Goal: Feedback & Contribution: Submit feedback/report problem

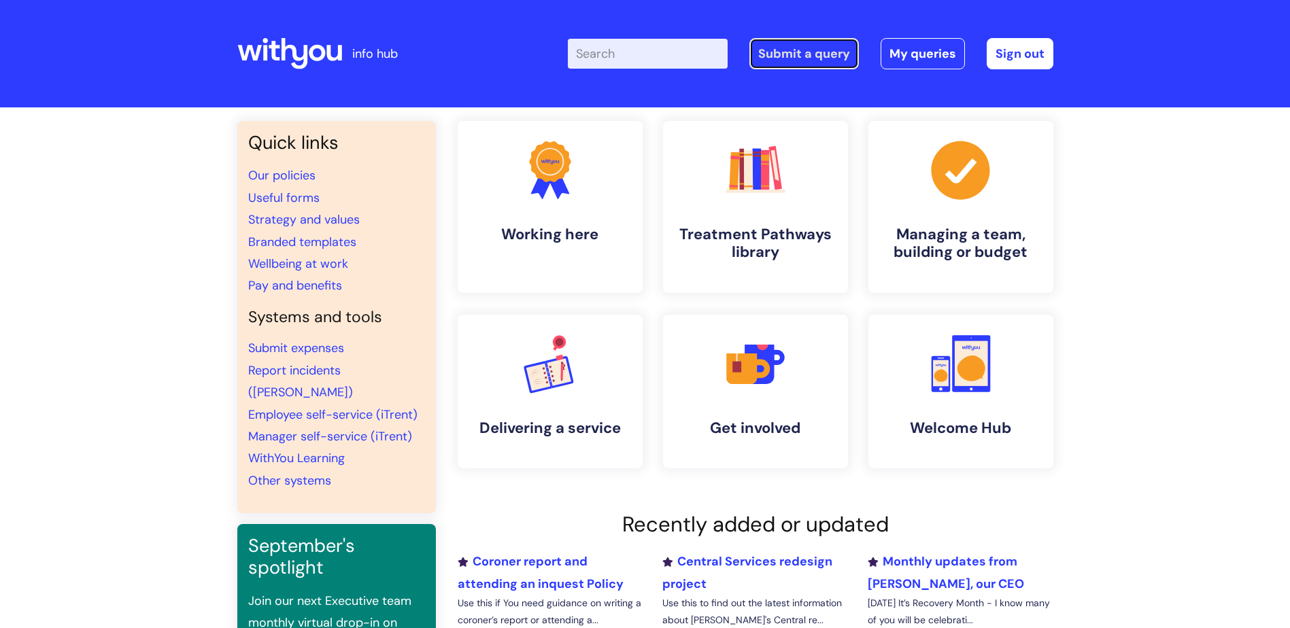
click at [814, 53] on link "Submit a query" at bounding box center [803, 53] width 109 height 31
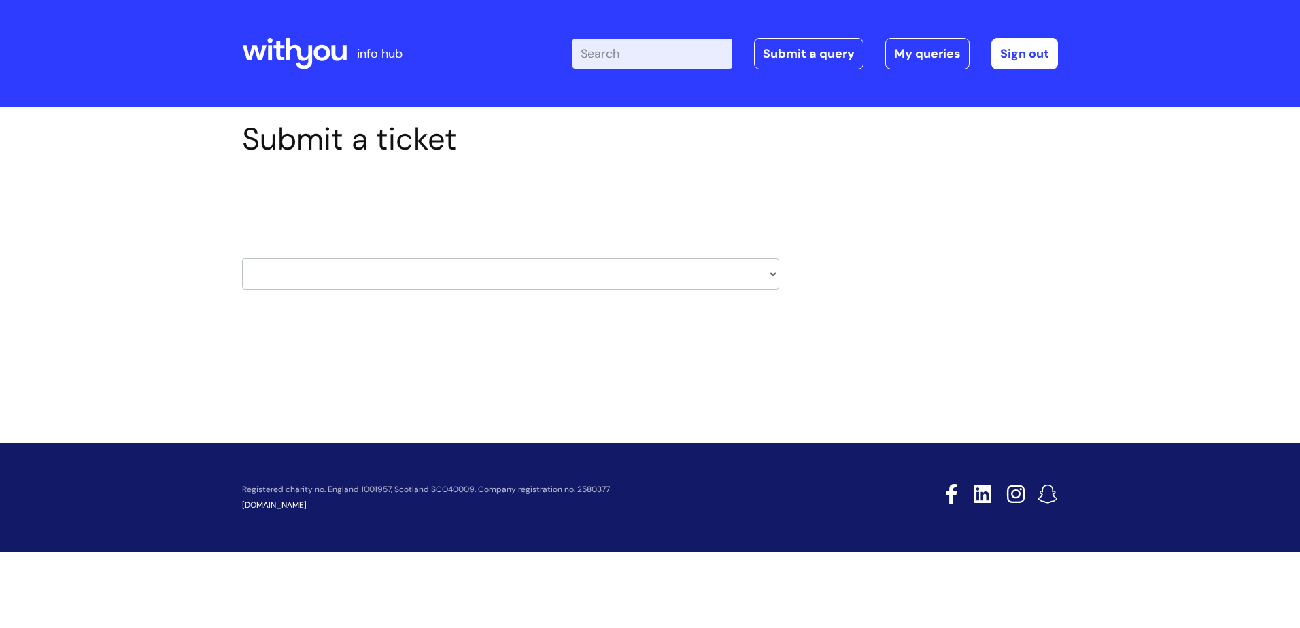
click at [414, 277] on select "HR / People IT and Support Clinical Drug Alerts Finance Accounts Data Support T…" at bounding box center [510, 273] width 537 height 31
select select "learning_and_development"
click at [242, 258] on select "HR / People IT and Support Clinical Drug Alerts Finance Accounts Data Support T…" at bounding box center [510, 273] width 537 height 31
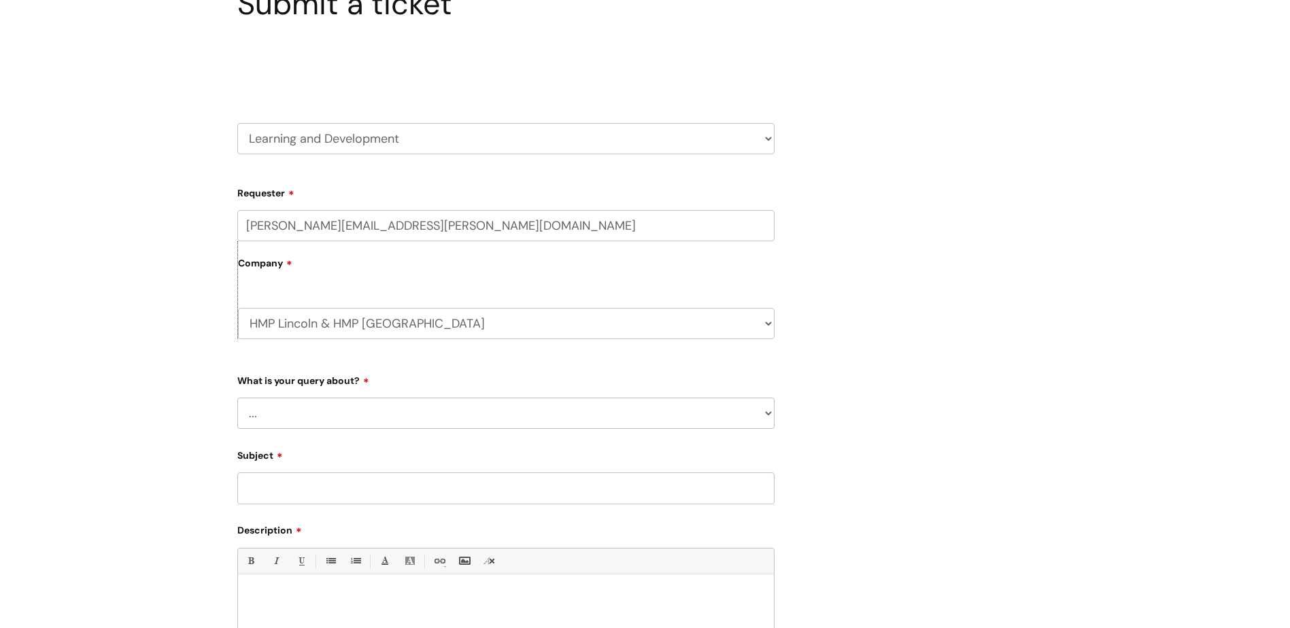
scroll to position [136, 0]
click at [337, 413] on select "... Question about a training course or session booking Ask about apprenticeshi…" at bounding box center [505, 412] width 537 height 31
select select "Something else / not listed here"
click at [237, 397] on select "... Question about a training course or session booking Ask about apprenticeshi…" at bounding box center [505, 412] width 537 height 31
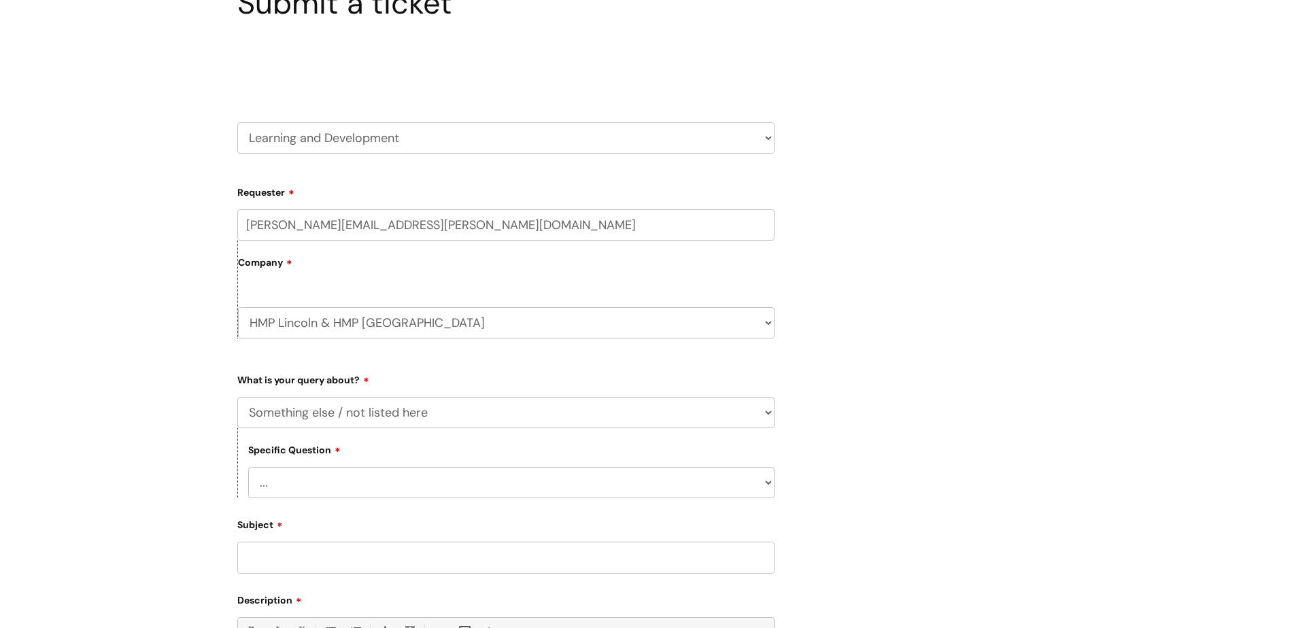
click at [371, 486] on select "... Other" at bounding box center [511, 482] width 526 height 31
select select "Other"
click at [248, 467] on select "... Other" at bounding box center [511, 482] width 526 height 31
click at [322, 553] on input "Subject" at bounding box center [505, 557] width 537 height 31
click at [303, 562] on input "Subject" at bounding box center [505, 557] width 537 height 31
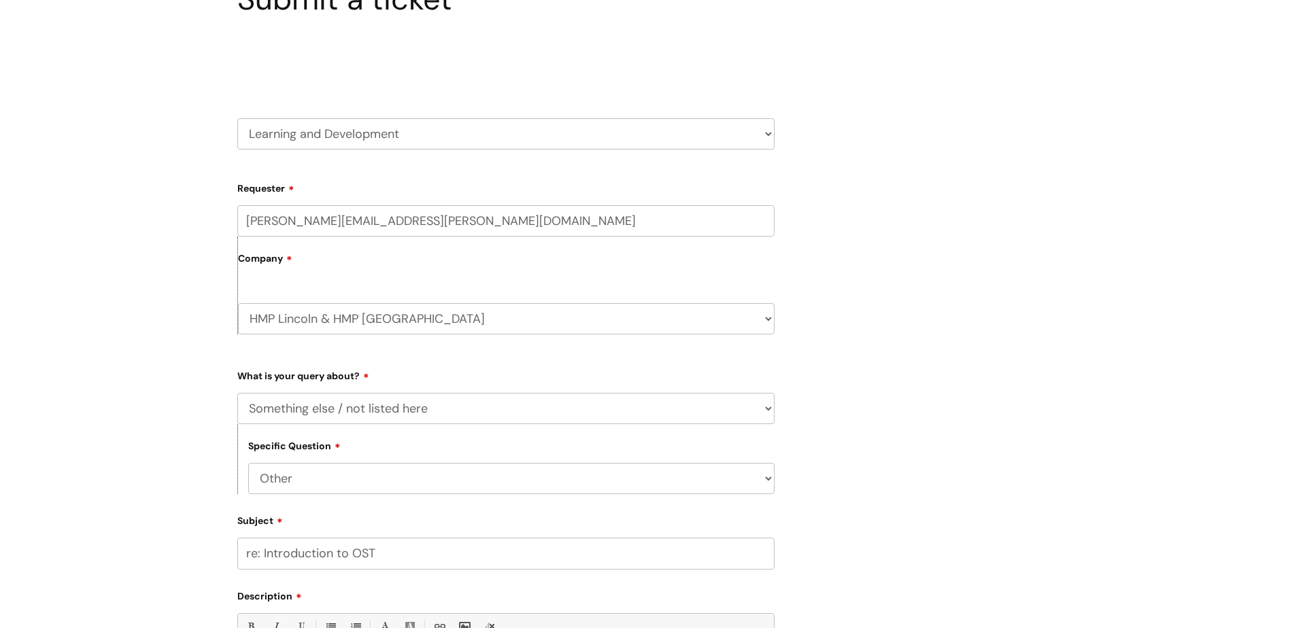
scroll to position [476, 0]
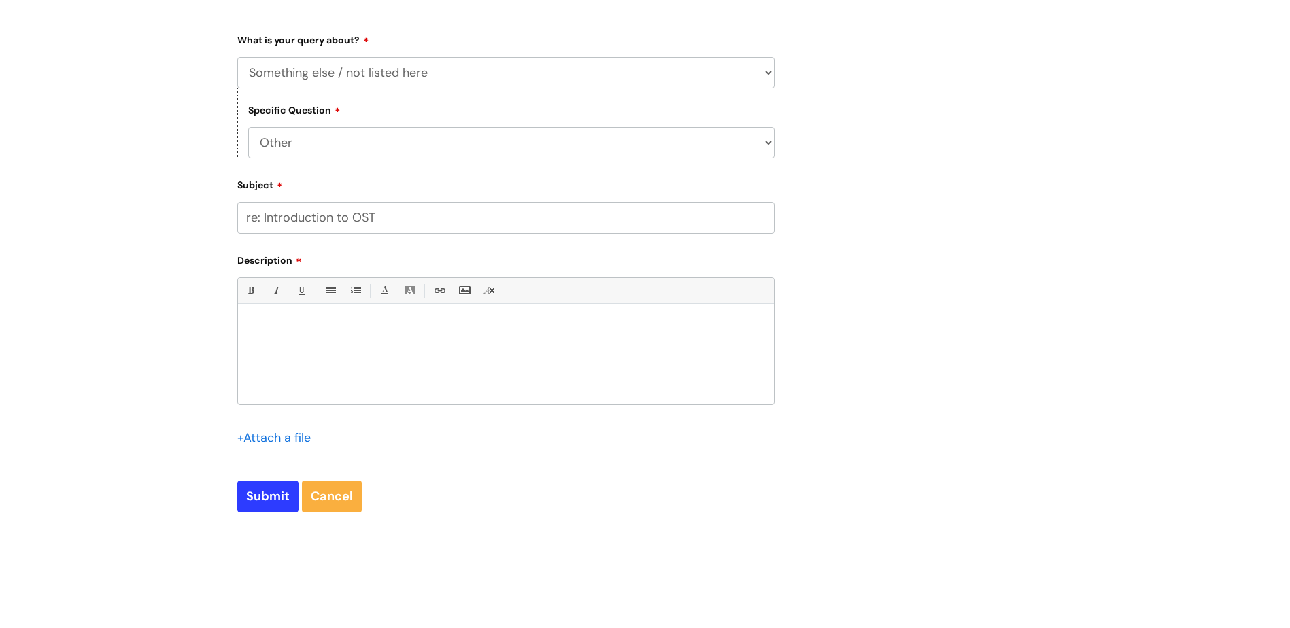
type input "re: Introduction to OST"
click at [318, 334] on div at bounding box center [506, 358] width 536 height 94
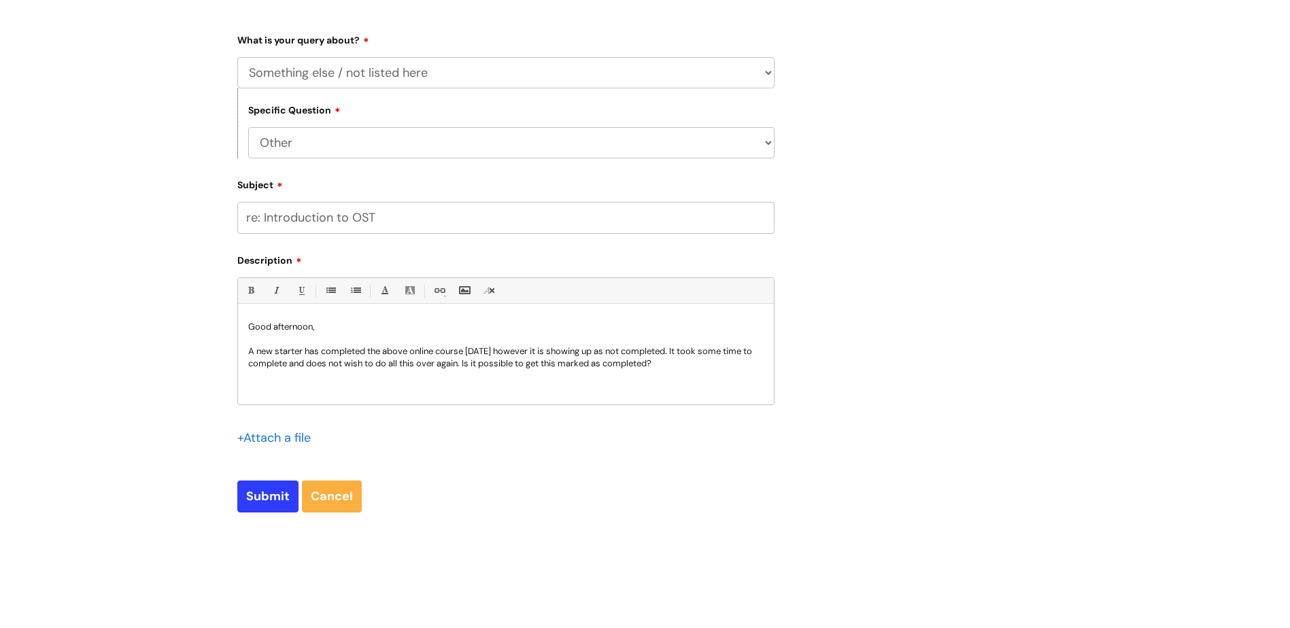
click at [685, 371] on div "Good afternoon, A new starter has completed the above online course today howev…" at bounding box center [506, 358] width 536 height 94
click at [305, 351] on p "A new starter has completed the above online course today however it is showing…" at bounding box center [505, 357] width 515 height 24
click at [469, 350] on p "A new starter eslam.abdelkhalek@wearewithyou.org.uk has completed the above onl…" at bounding box center [505, 363] width 515 height 37
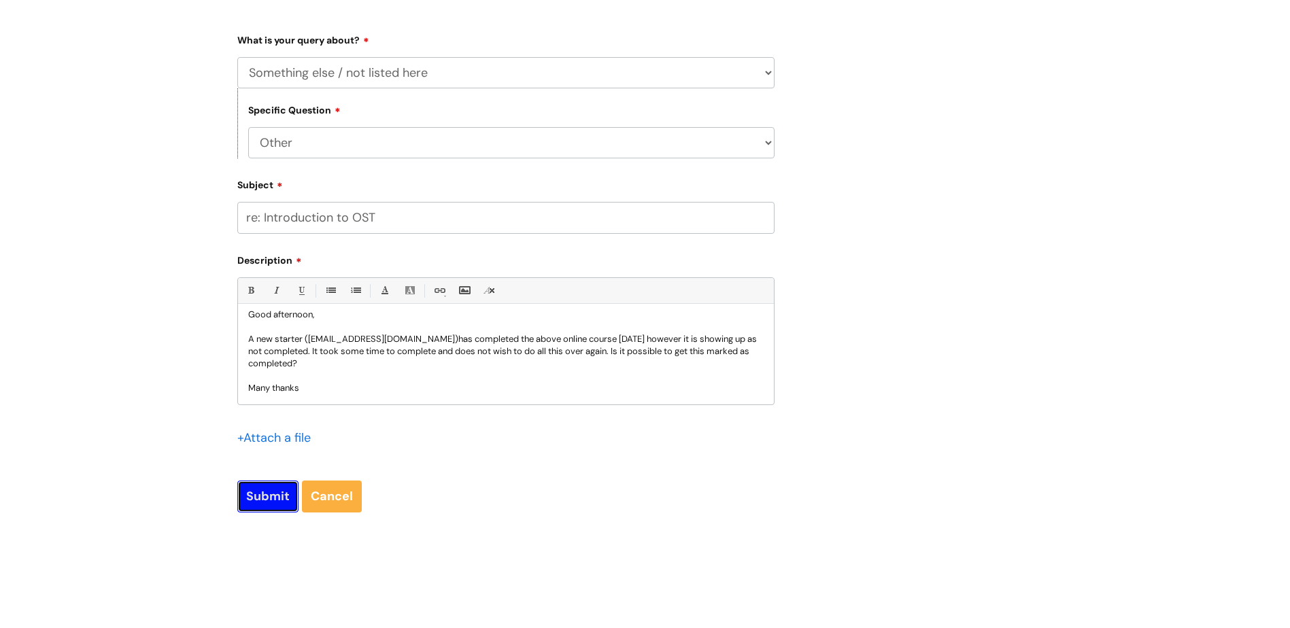
click at [265, 488] on input "Submit" at bounding box center [267, 496] width 61 height 31
type input "Please Wait..."
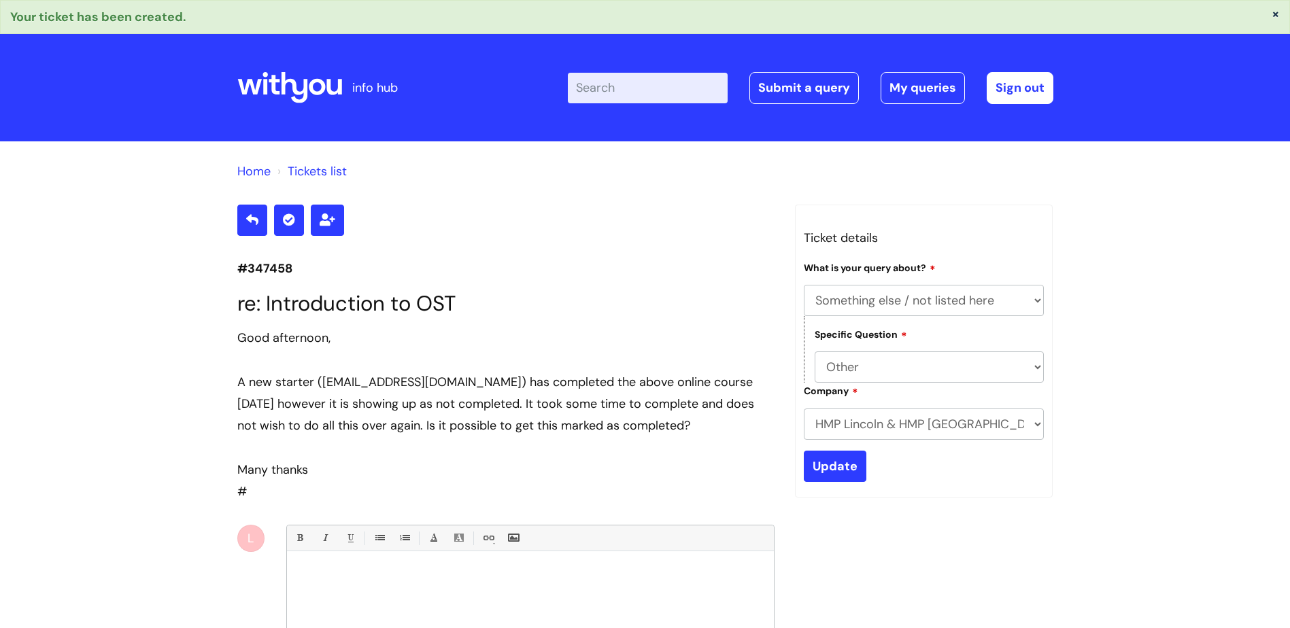
select select "Something else / not listed here"
select select "Other"
click at [279, 84] on icon at bounding box center [289, 87] width 105 height 33
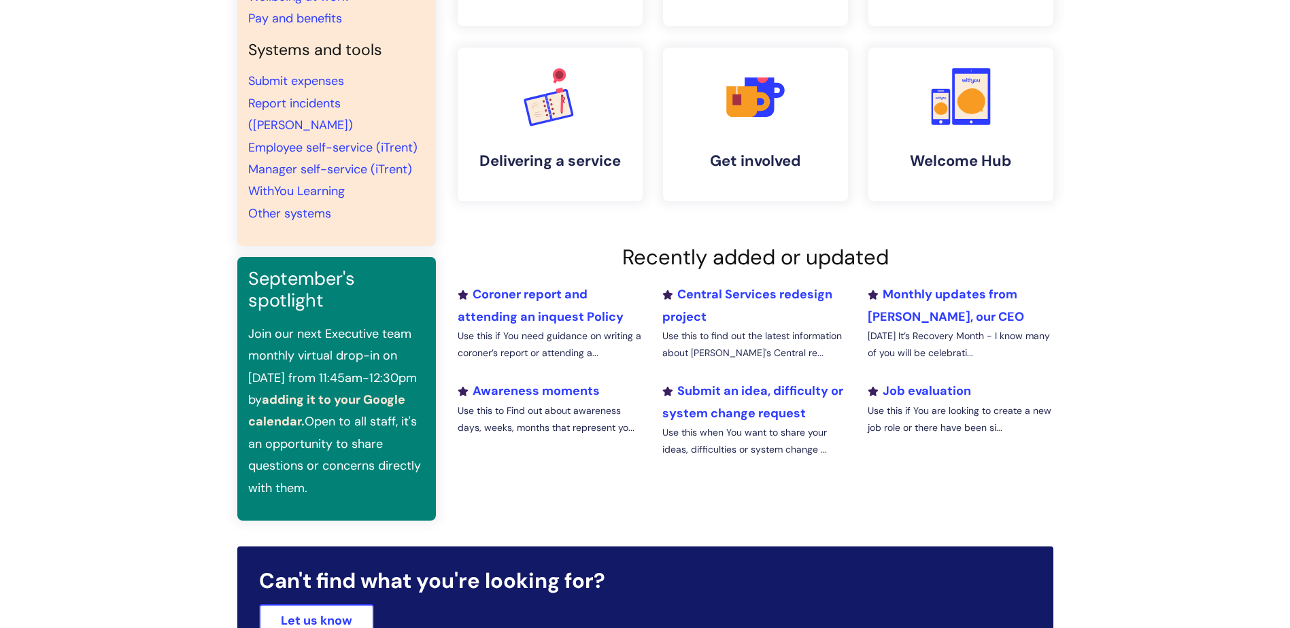
scroll to position [272, 0]
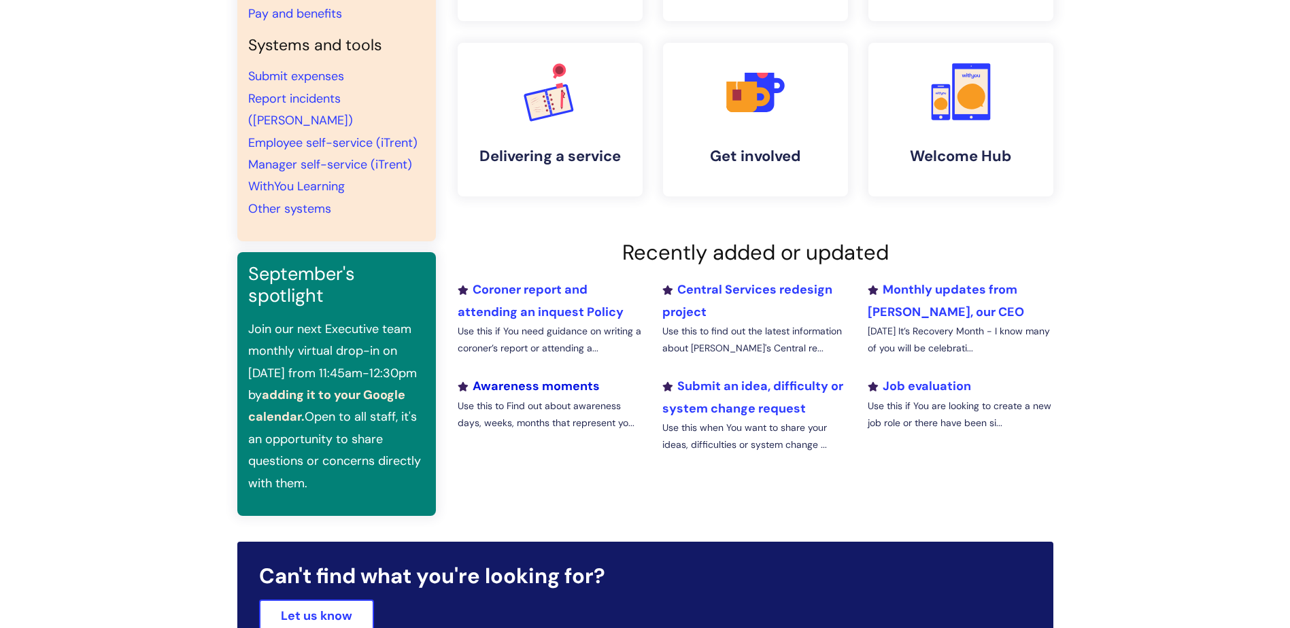
click at [569, 388] on link "Awareness moments" at bounding box center [529, 386] width 142 height 16
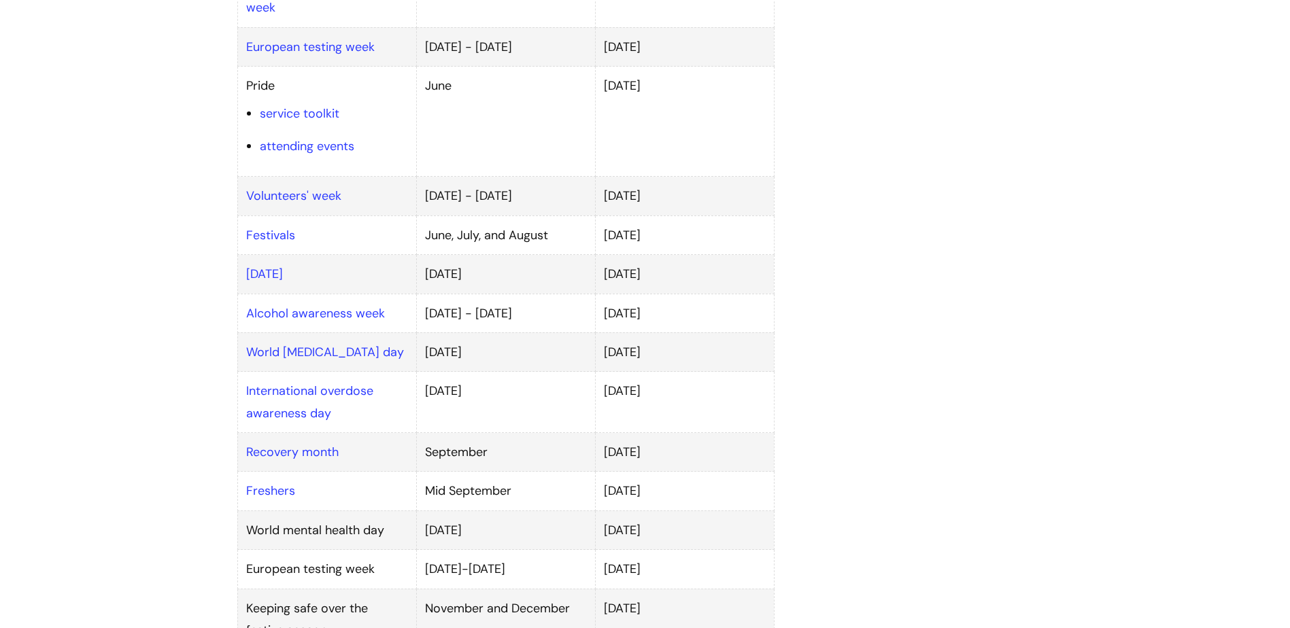
scroll to position [816, 0]
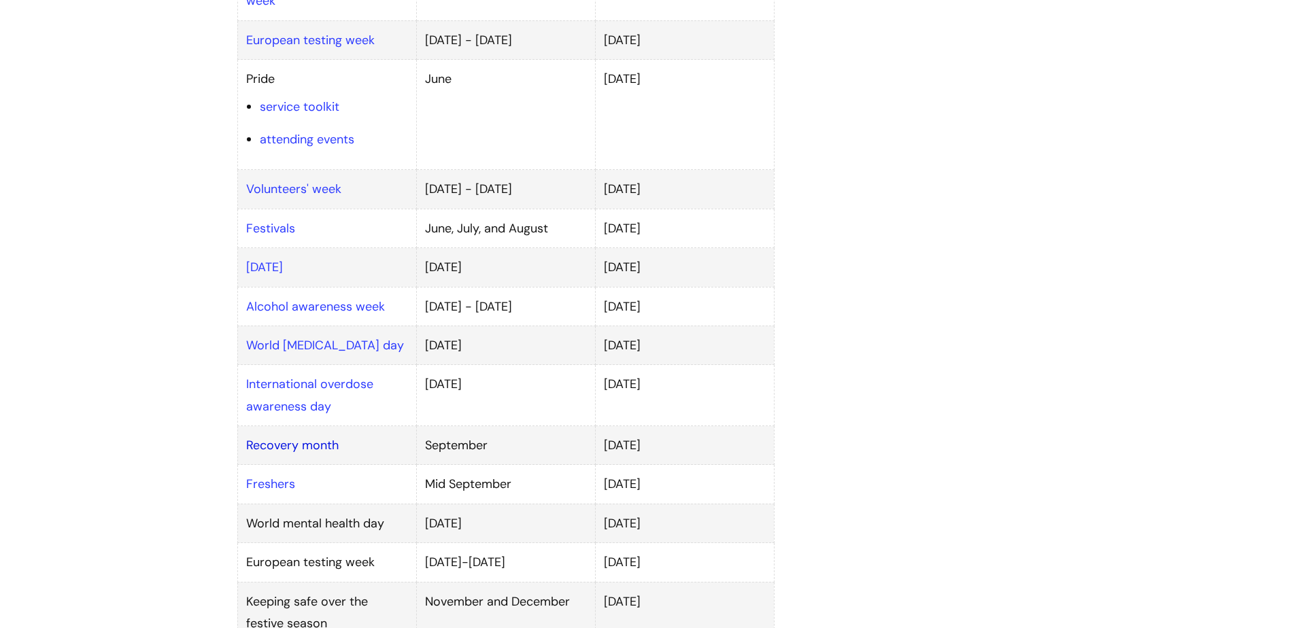
click at [291, 437] on link "Recovery month" at bounding box center [292, 445] width 92 height 16
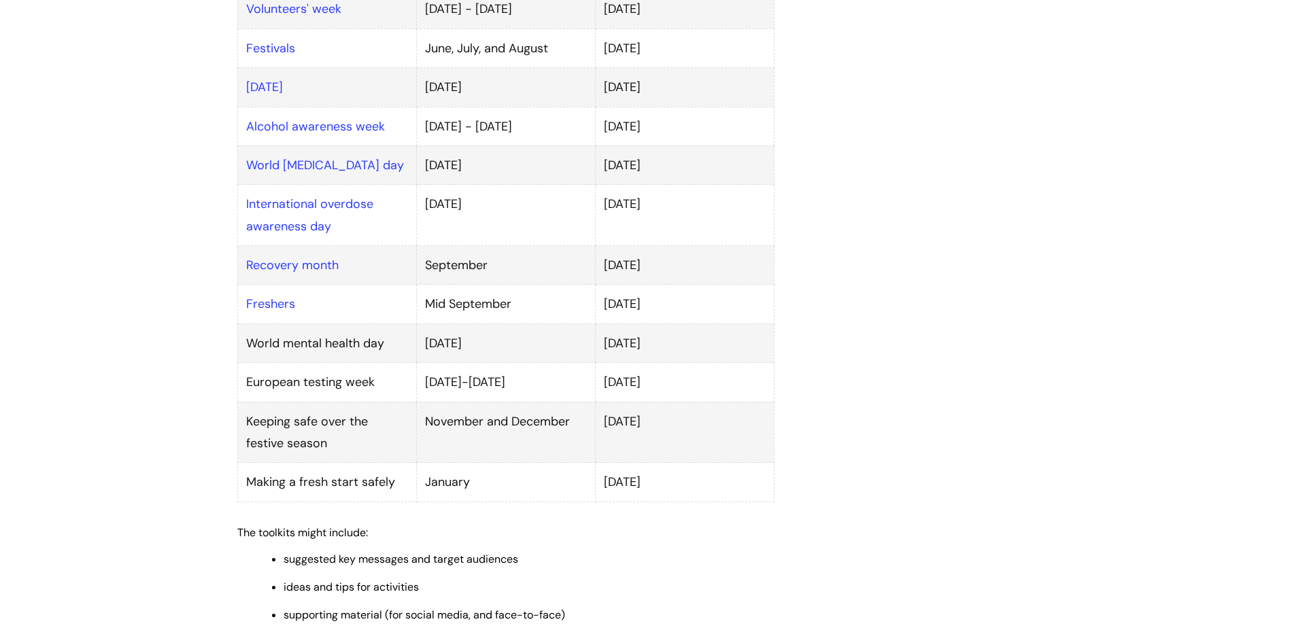
scroll to position [1020, 0]
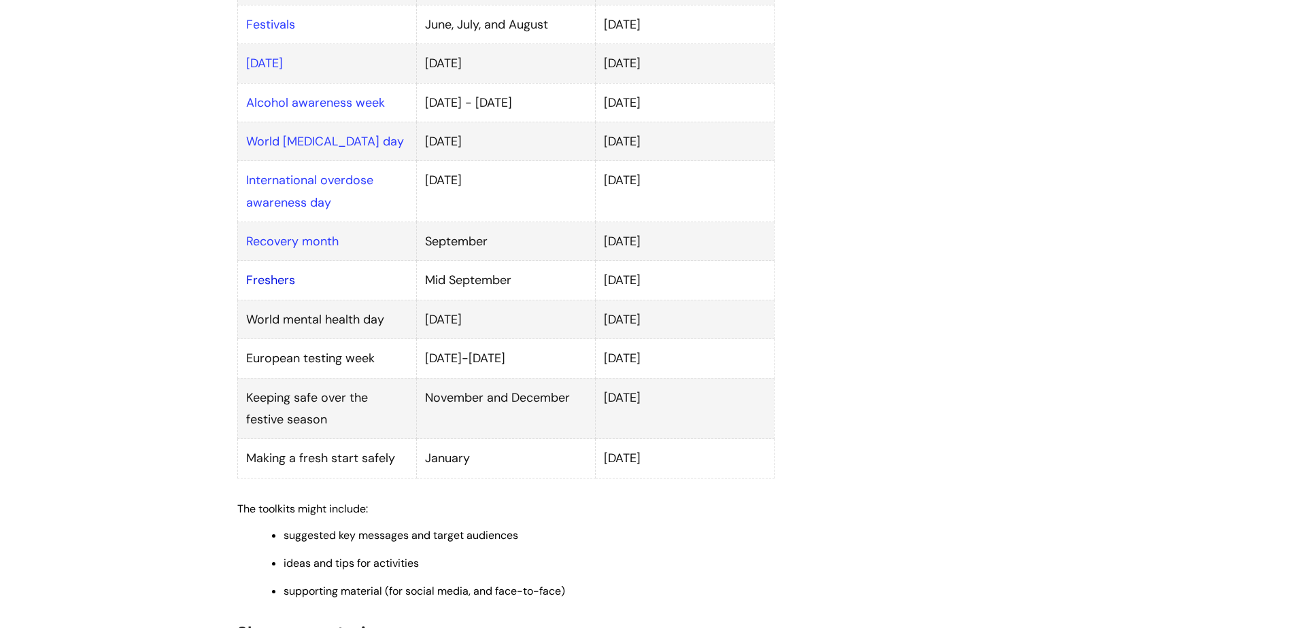
click at [292, 272] on link "Freshers" at bounding box center [270, 280] width 49 height 16
